Goal: Information Seeking & Learning: Learn about a topic

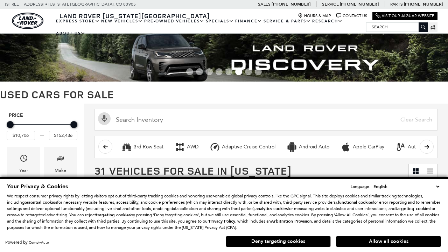
scroll to position [270, 0]
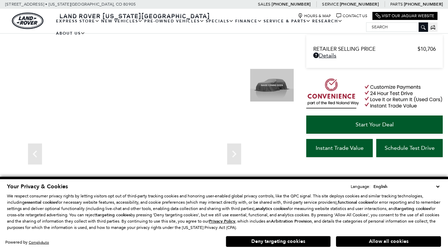
scroll to position [377, 0]
